Goal: Navigation & Orientation: Find specific page/section

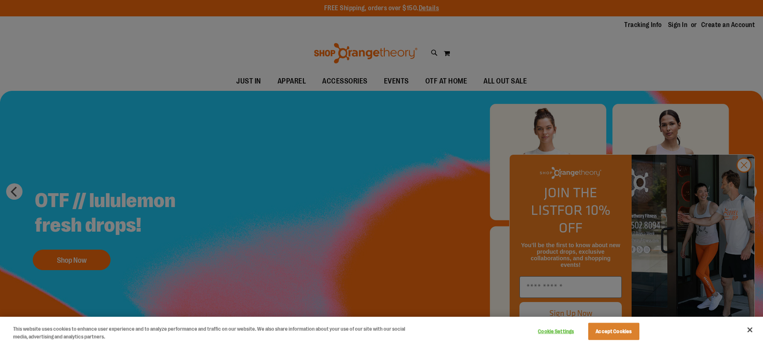
click at [746, 187] on div at bounding box center [381, 172] width 763 height 345
click at [746, 183] on div at bounding box center [381, 172] width 763 height 345
click at [750, 329] on button "Close" at bounding box center [750, 330] width 18 height 18
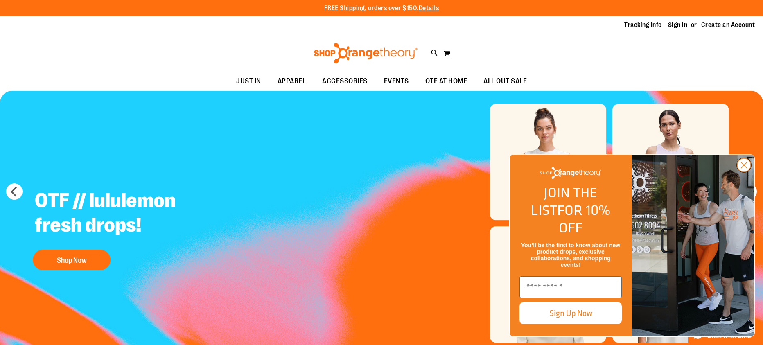
click at [744, 172] on circle "Close dialog" at bounding box center [744, 165] width 14 height 14
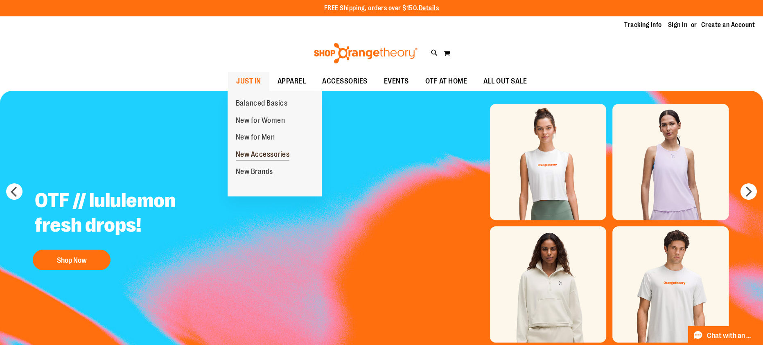
click at [273, 157] on span "New Accessories" at bounding box center [263, 155] width 54 height 10
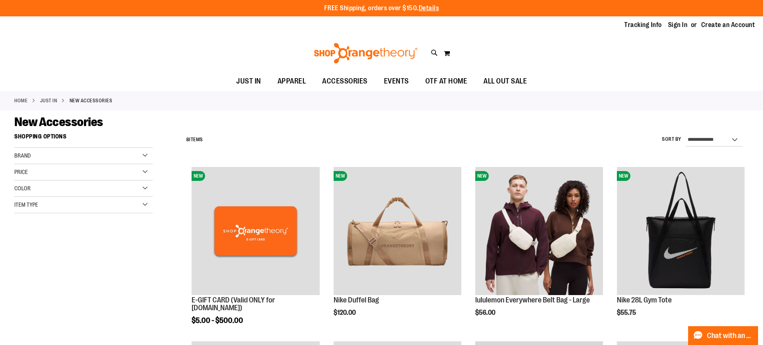
click at [23, 101] on link "Home" at bounding box center [20, 100] width 13 height 7
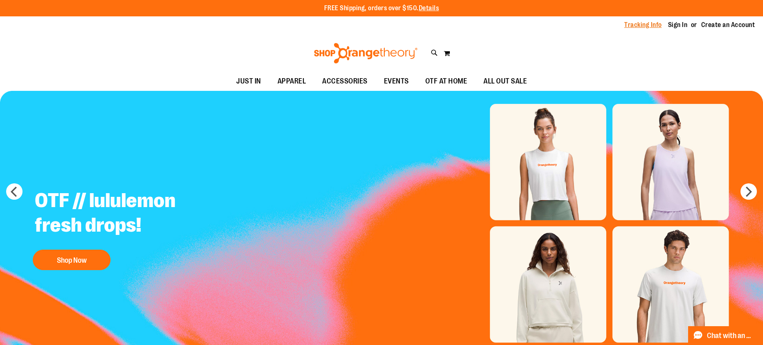
click at [641, 23] on link "Tracking Info" at bounding box center [643, 24] width 38 height 9
click at [448, 86] on span "OTF AT HOME" at bounding box center [446, 81] width 42 height 18
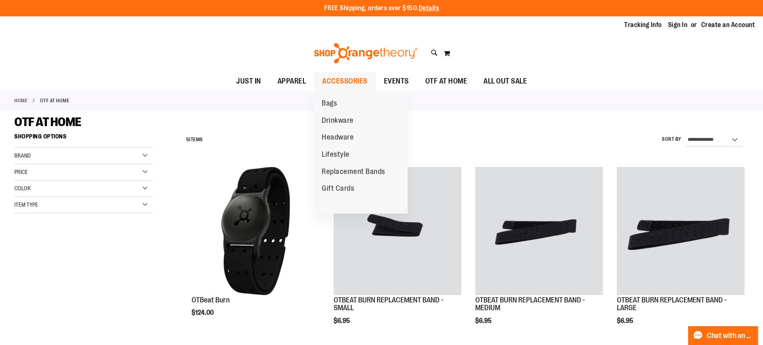
click at [347, 77] on span "ACCESSORIES" at bounding box center [344, 81] width 45 height 18
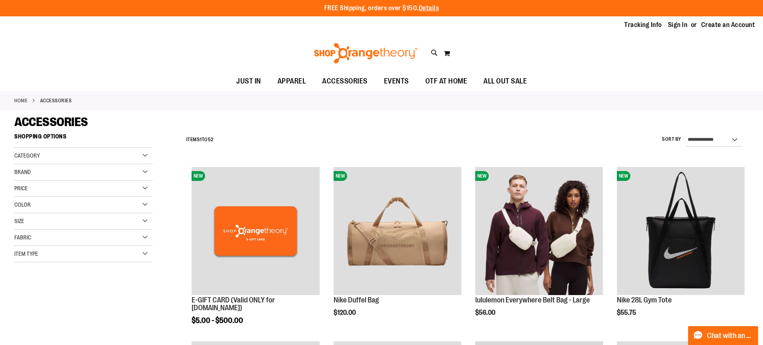
click at [140, 151] on div "Category" at bounding box center [83, 156] width 138 height 16
click at [143, 154] on div "Category" at bounding box center [83, 156] width 138 height 16
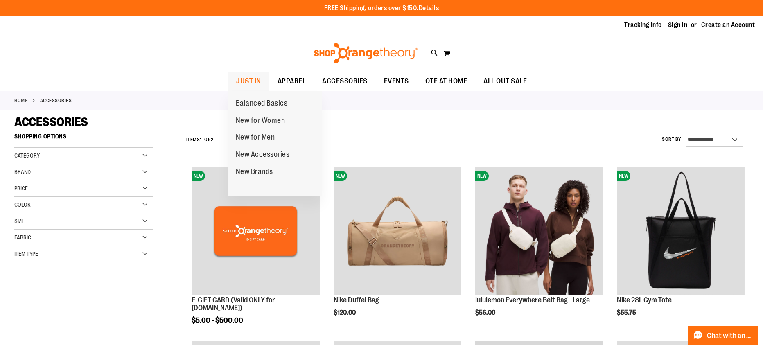
click at [251, 83] on span "JUST IN" at bounding box center [248, 81] width 25 height 18
click at [260, 155] on span "New Accessories" at bounding box center [263, 155] width 54 height 10
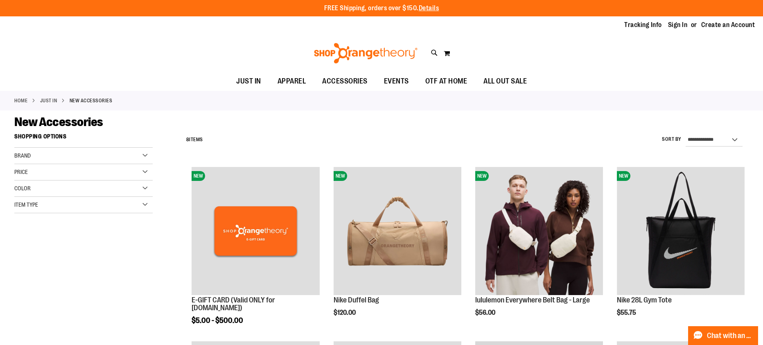
click at [215, 52] on div "Toggle Nav Search Popular Suggestions Advanced Search" at bounding box center [381, 53] width 763 height 38
